Goal: Check status: Check status

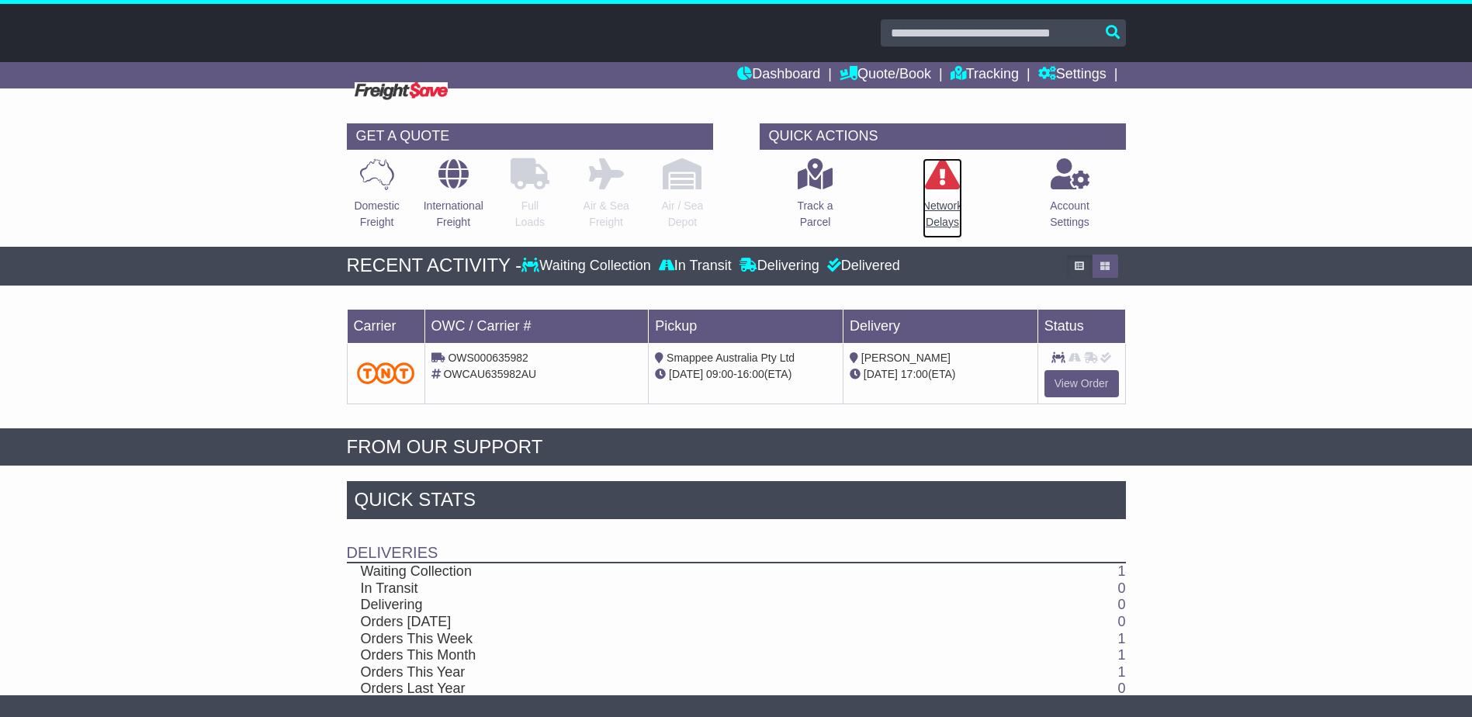
click at [942, 175] on icon at bounding box center [942, 173] width 35 height 31
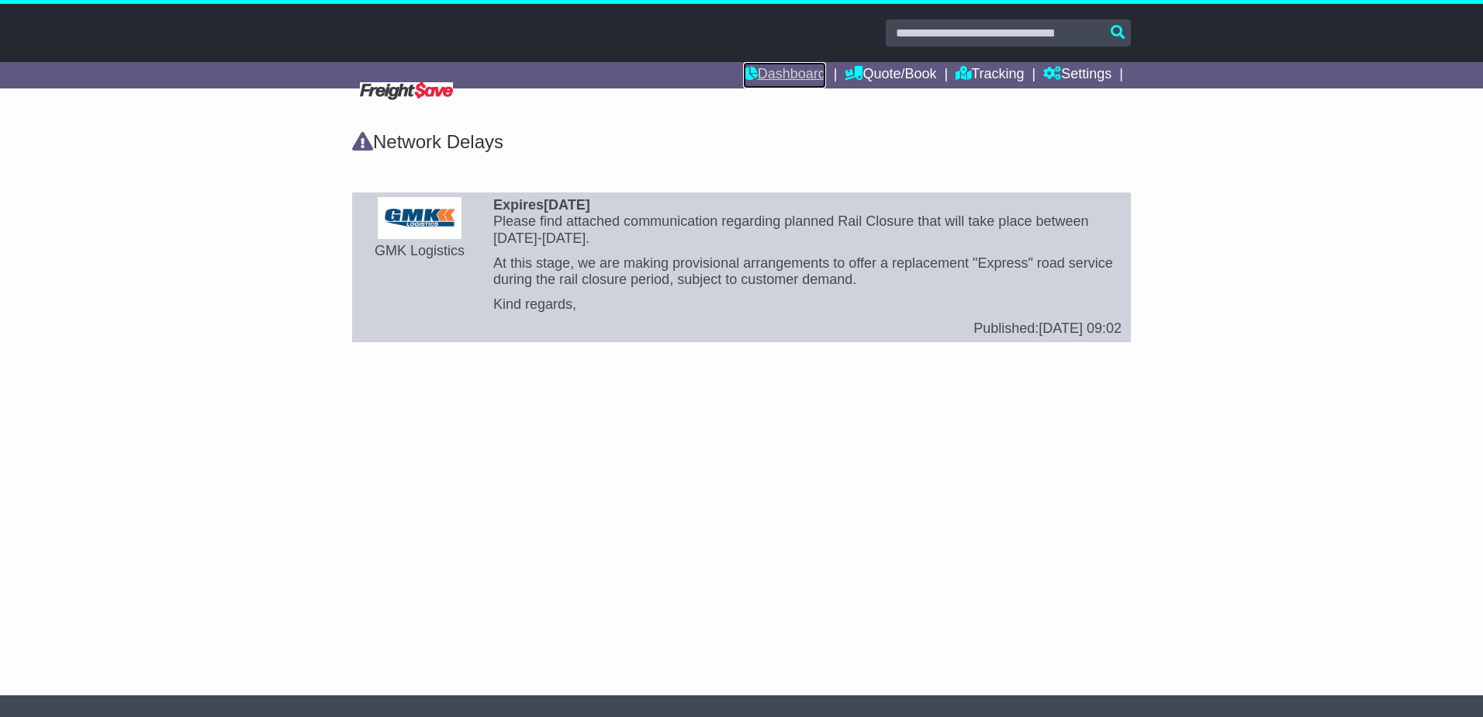
click at [777, 75] on link "Dashboard" at bounding box center [784, 75] width 83 height 26
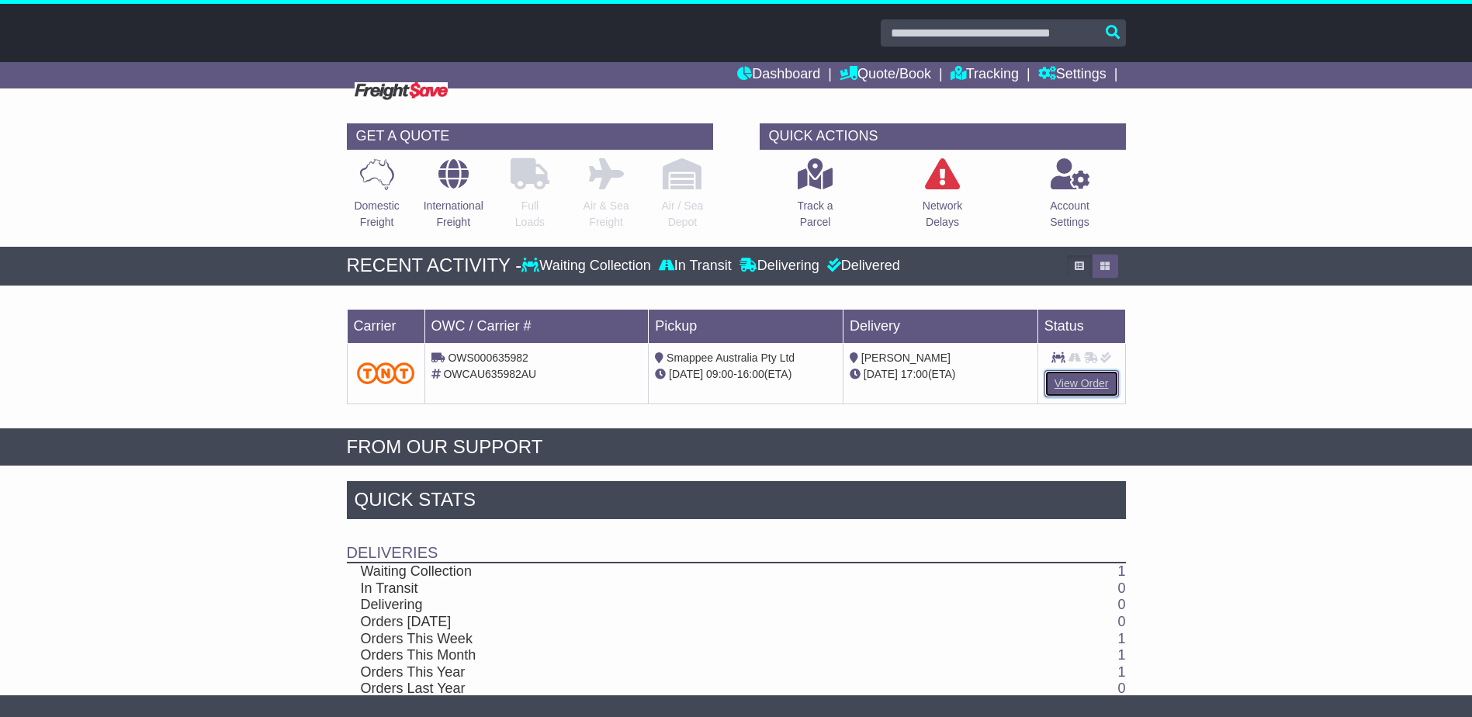
click at [1078, 386] on link "View Order" at bounding box center [1081, 383] width 74 height 27
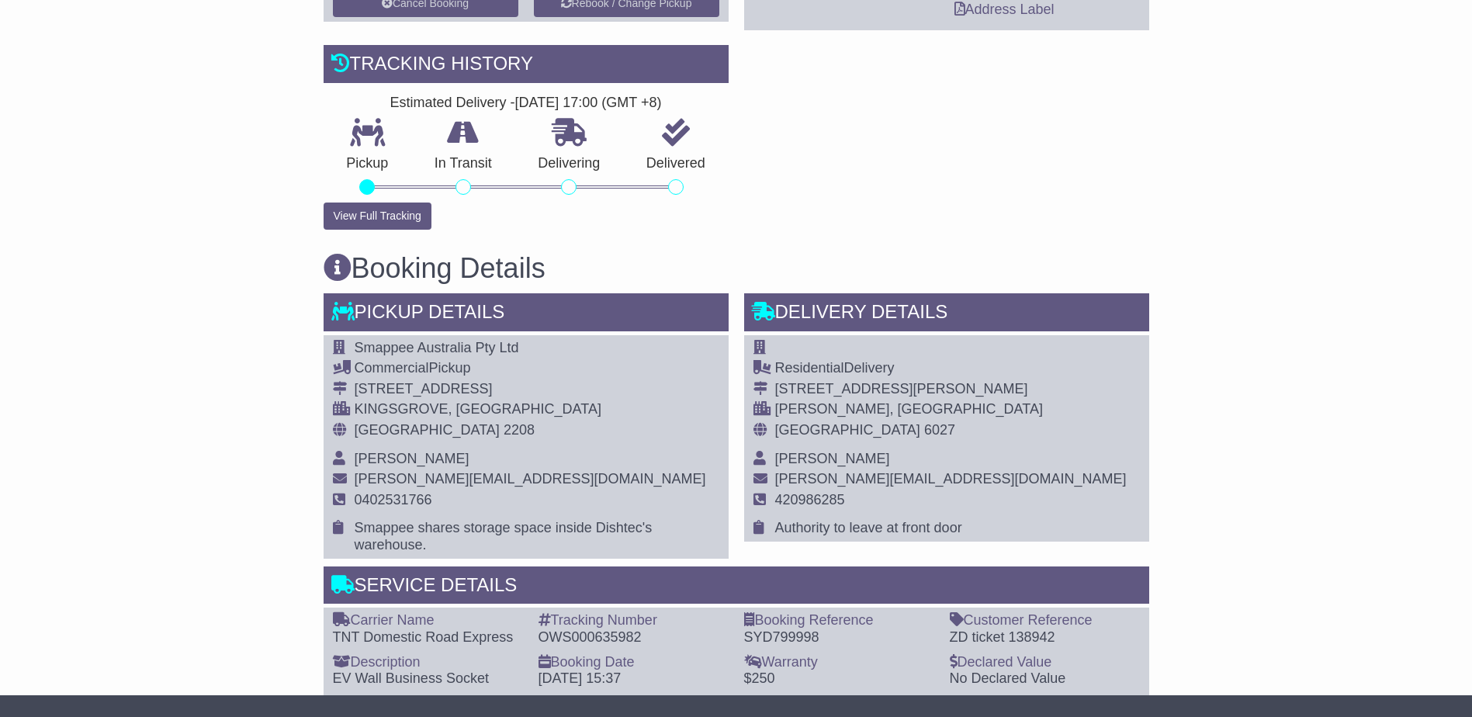
scroll to position [485, 0]
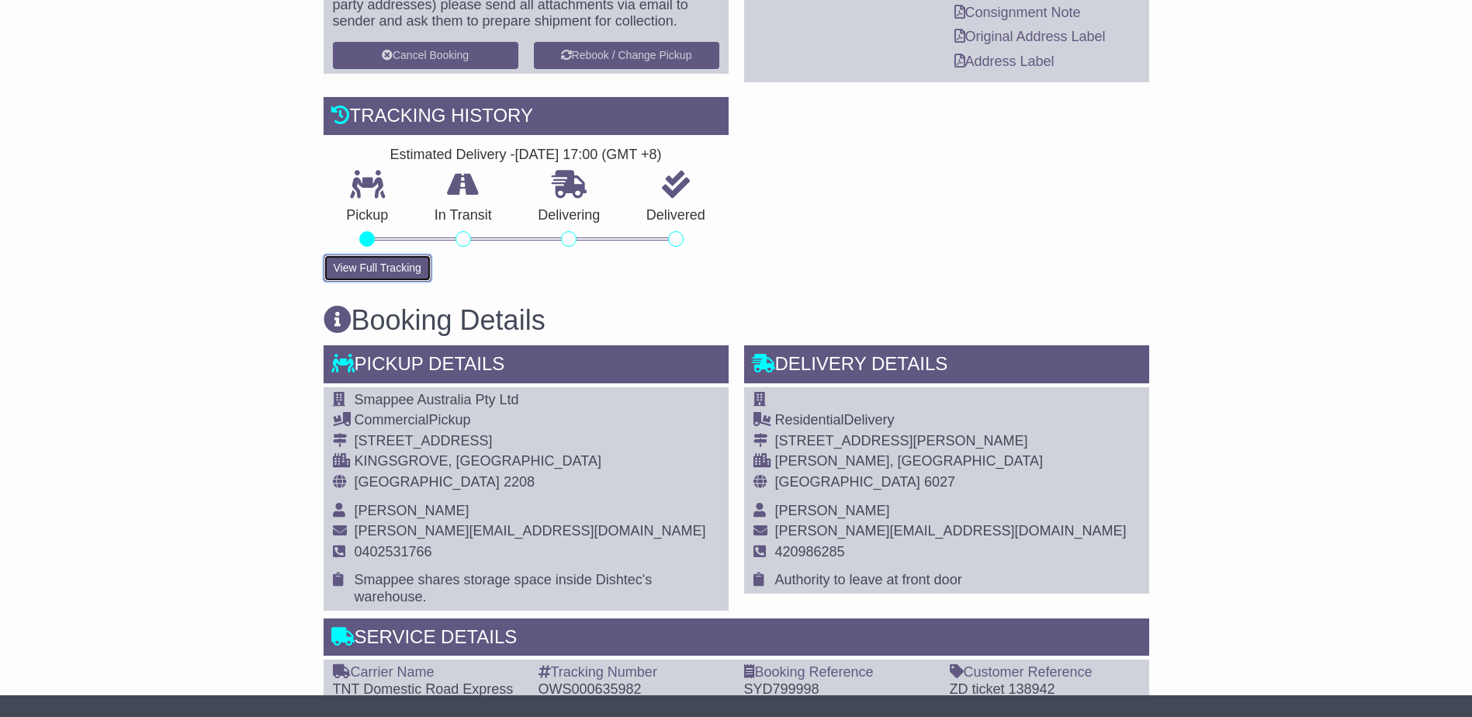
click at [346, 258] on button "View Full Tracking" at bounding box center [377, 267] width 108 height 27
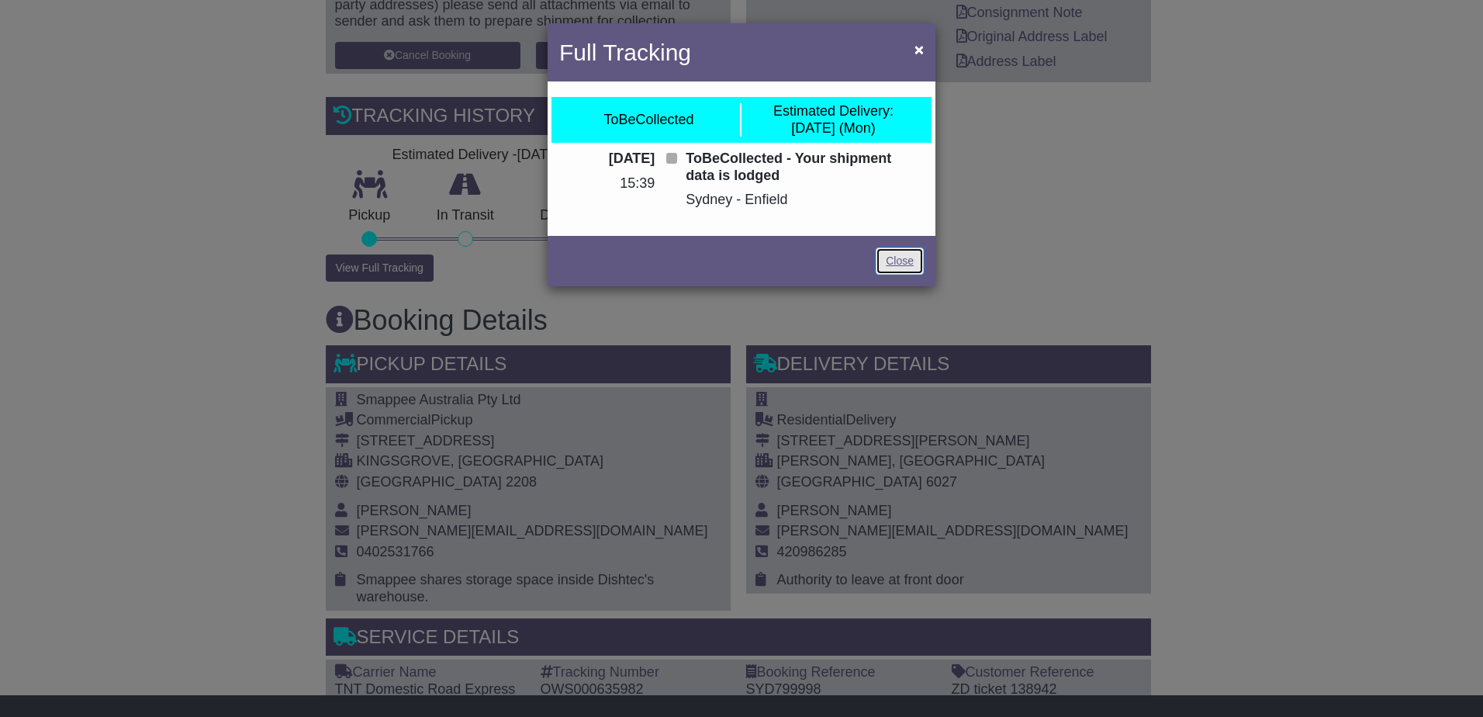
click at [898, 254] on link "Close" at bounding box center [900, 260] width 48 height 27
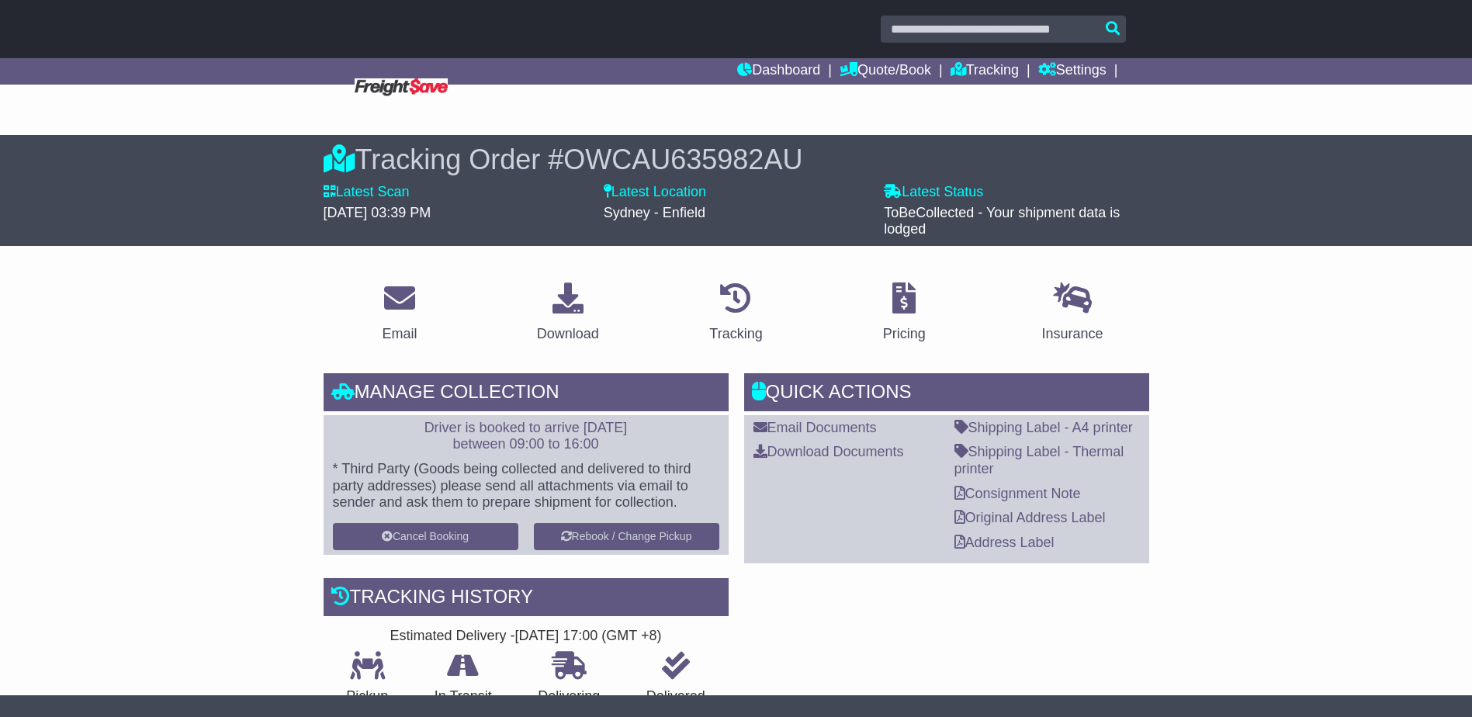
scroll to position [0, 0]
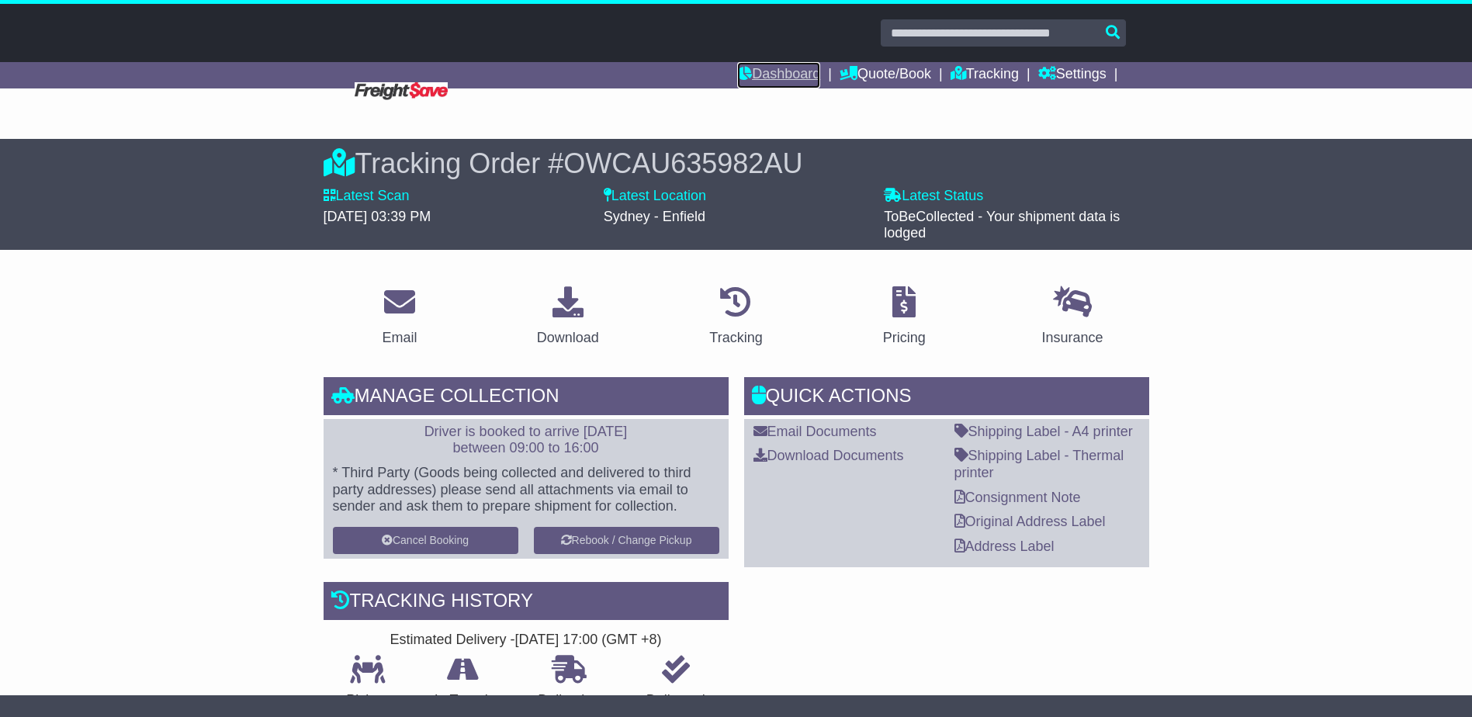
click at [795, 75] on link "Dashboard" at bounding box center [778, 75] width 83 height 26
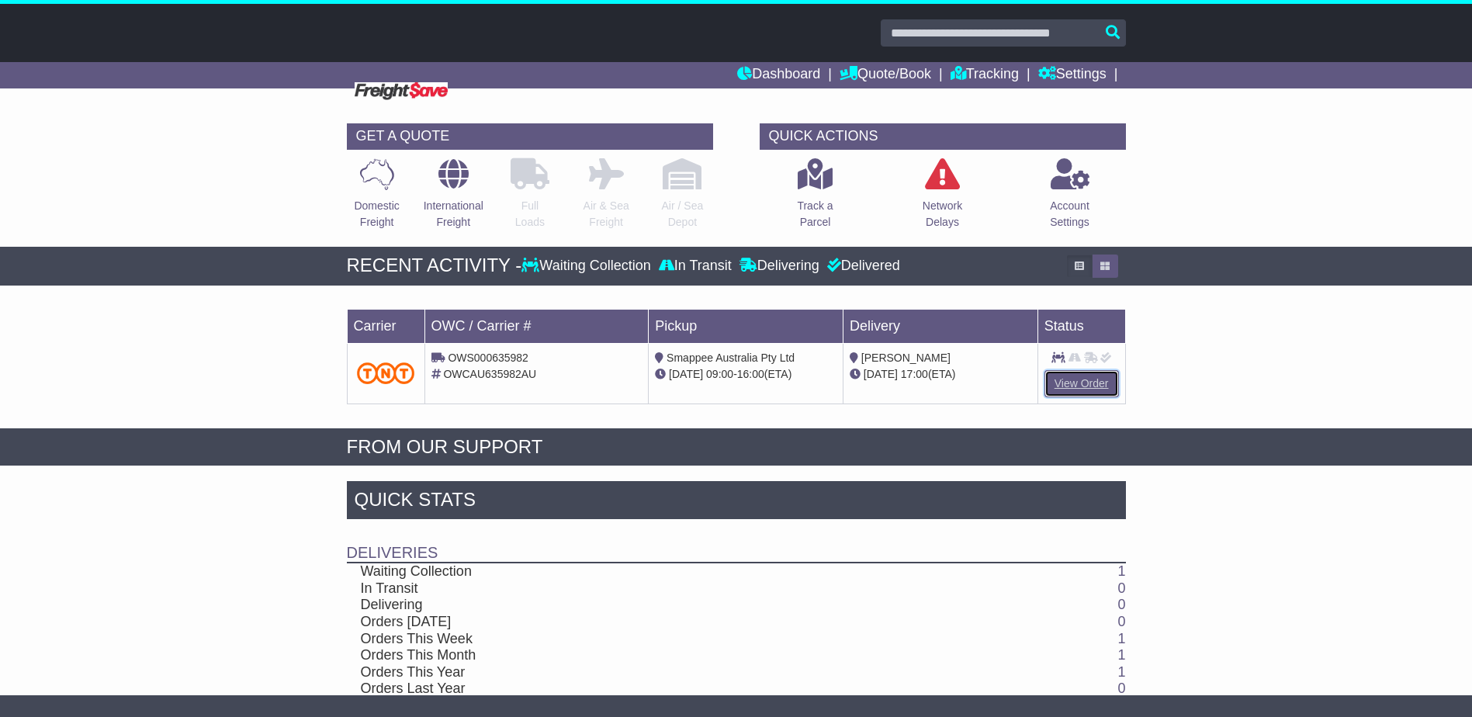
click at [1081, 383] on link "View Order" at bounding box center [1081, 383] width 74 height 27
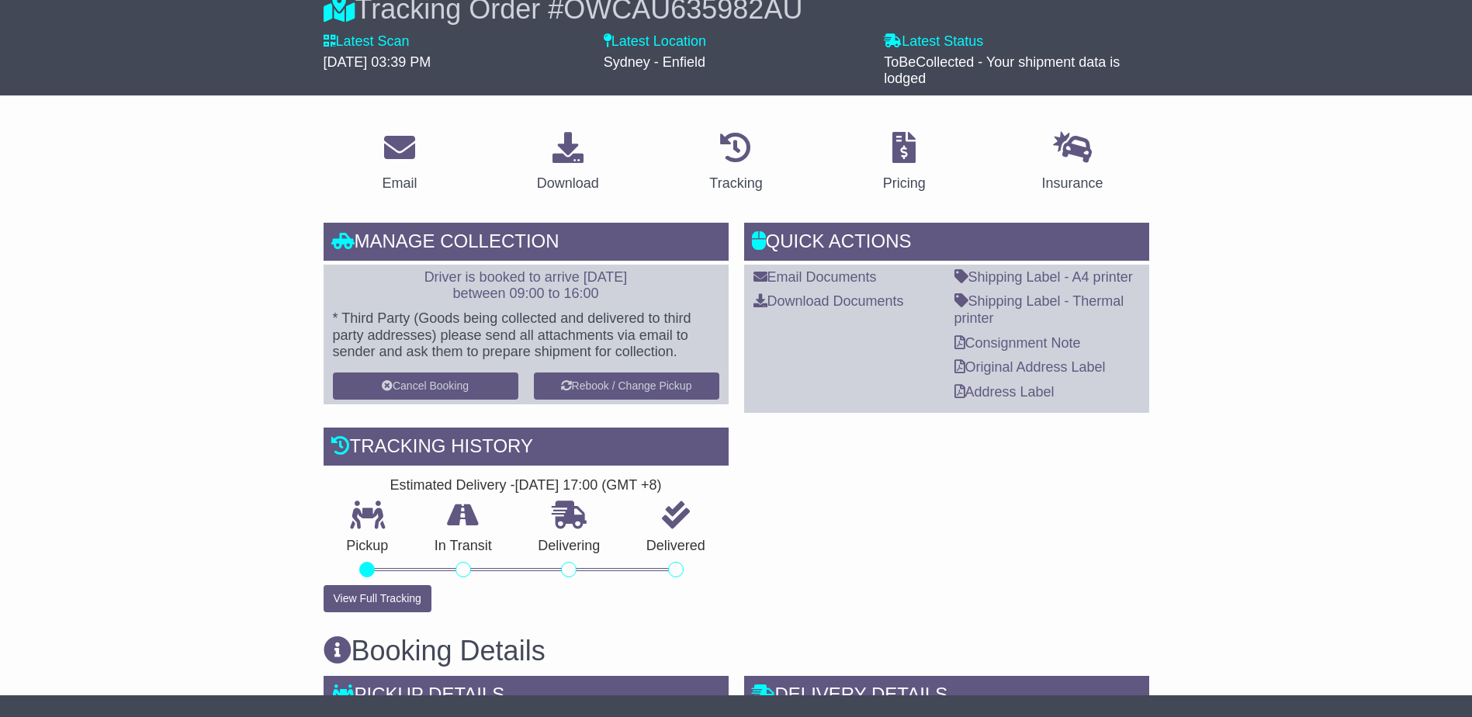
scroll to position [155, 0]
